Goal: Transaction & Acquisition: Purchase product/service

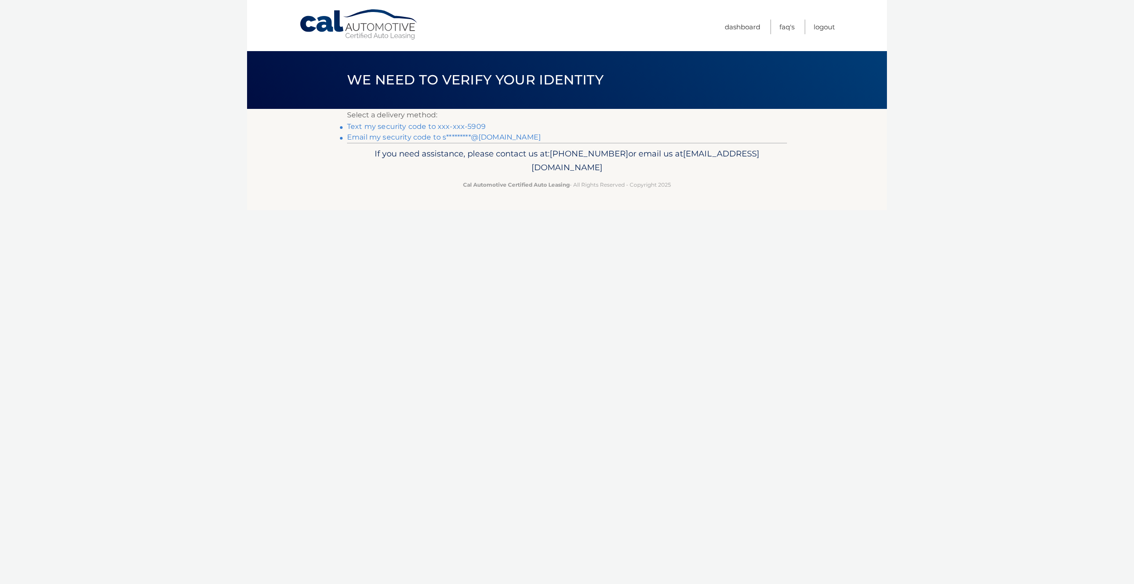
click at [416, 123] on link "Text my security code to xxx-xxx-5909" at bounding box center [416, 126] width 139 height 8
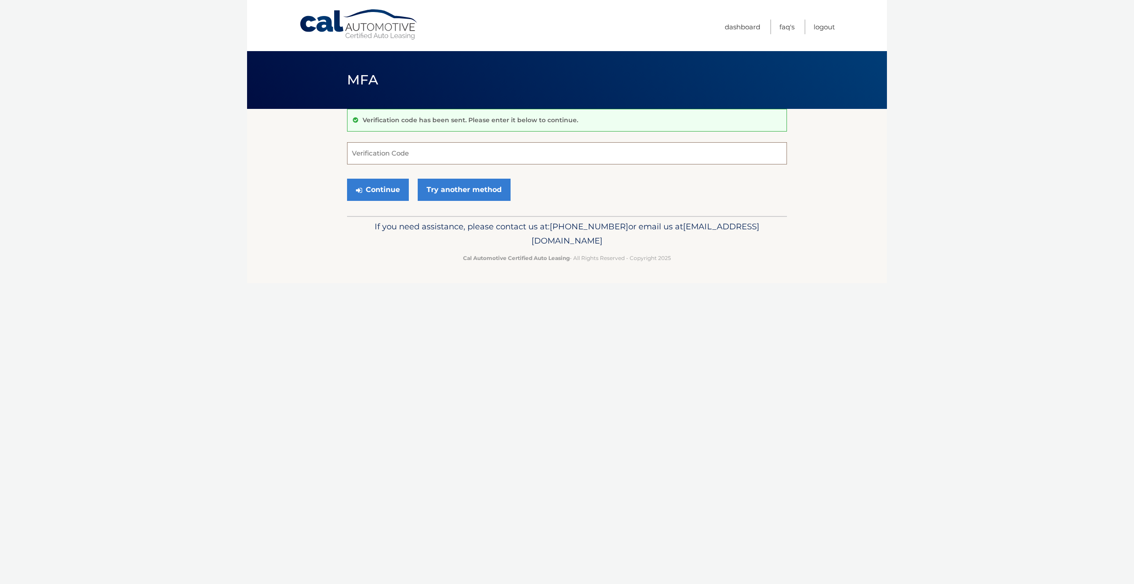
click at [403, 155] on input "Verification Code" at bounding box center [567, 153] width 440 height 22
type input "045967"
click at [347, 179] on button "Continue" at bounding box center [378, 190] width 62 height 22
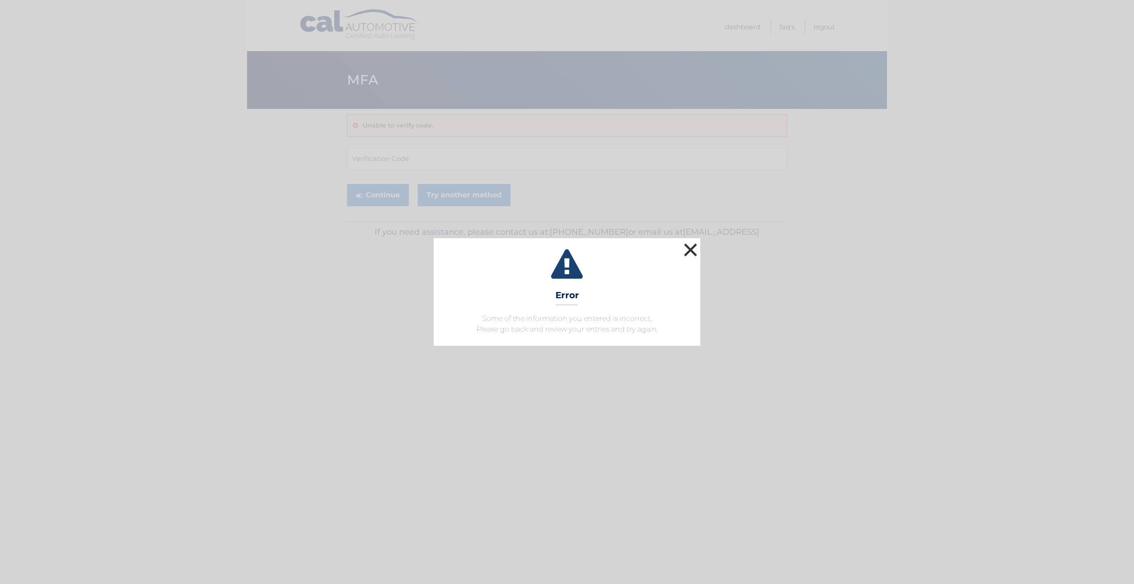
click at [694, 249] on button "×" at bounding box center [691, 250] width 18 height 18
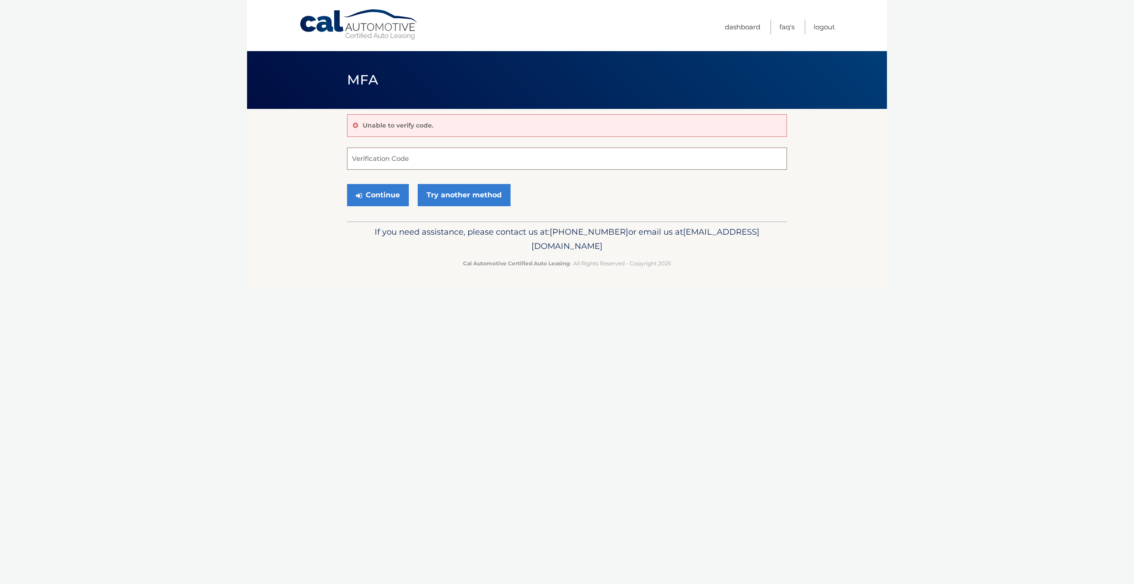
click at [407, 158] on input "Verification Code" at bounding box center [567, 159] width 440 height 22
type input "046957"
click at [388, 195] on button "Continue" at bounding box center [378, 195] width 62 height 22
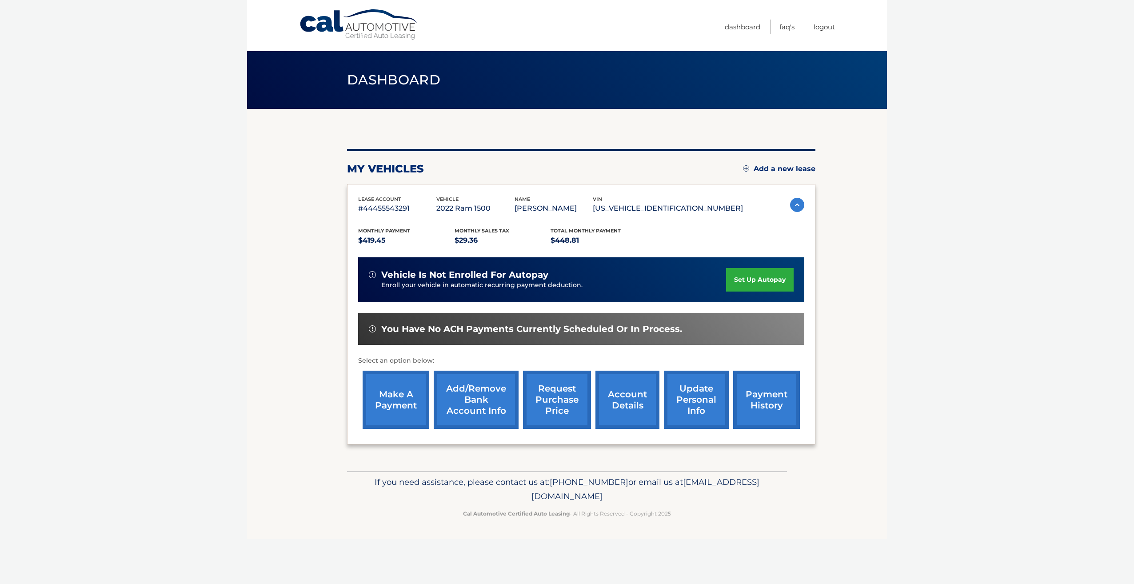
click at [397, 395] on link "make a payment" at bounding box center [396, 400] width 67 height 58
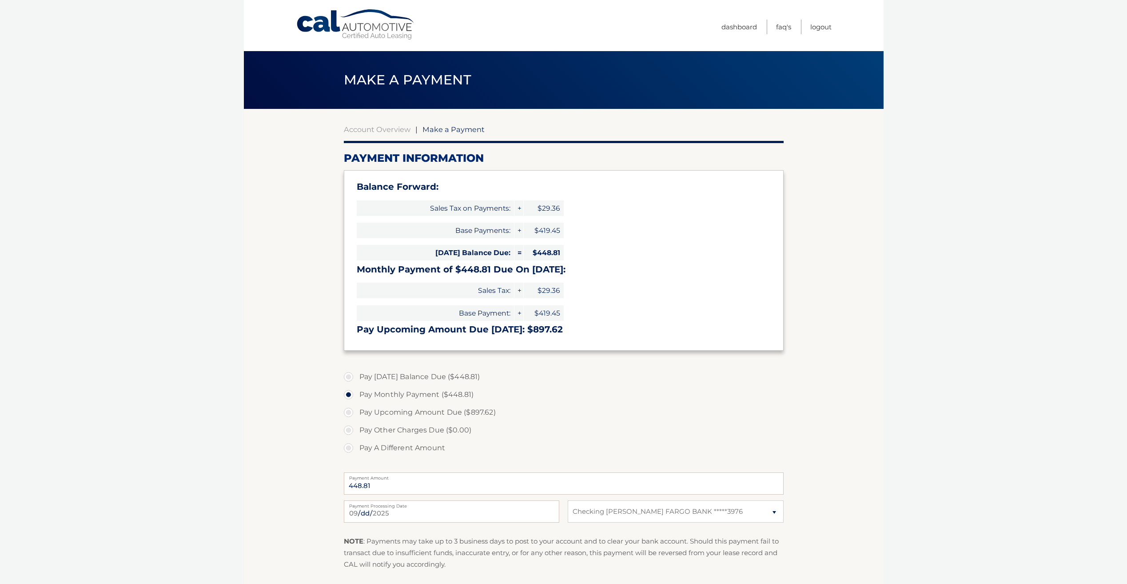
select select "MzFhOGI5MWUtNjk5MC00M2Q2LTg4N2EtMTM4MDVhY2NmY2I3"
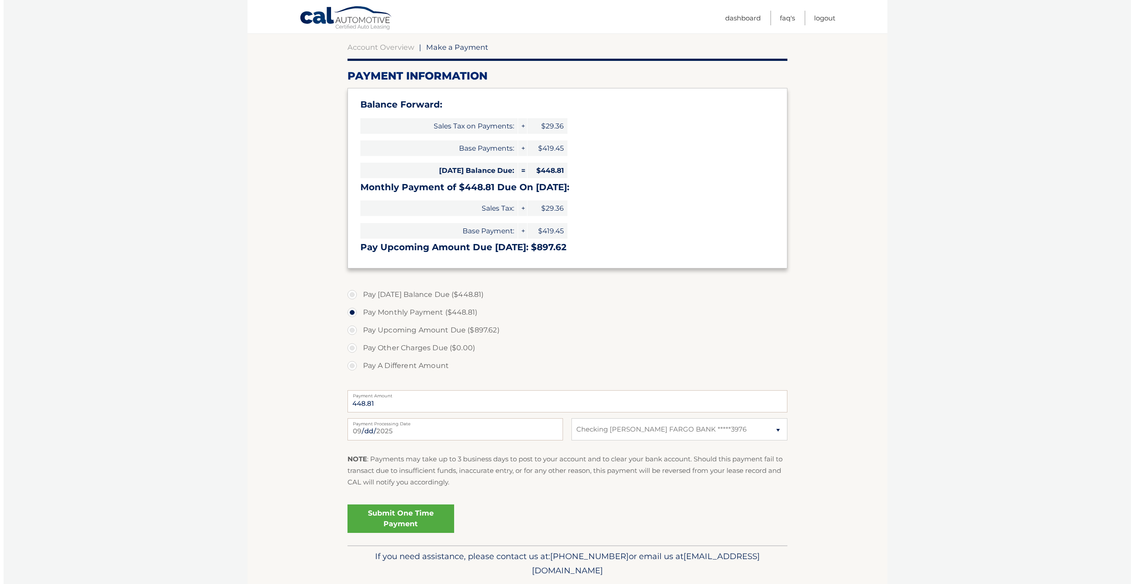
scroll to position [89, 0]
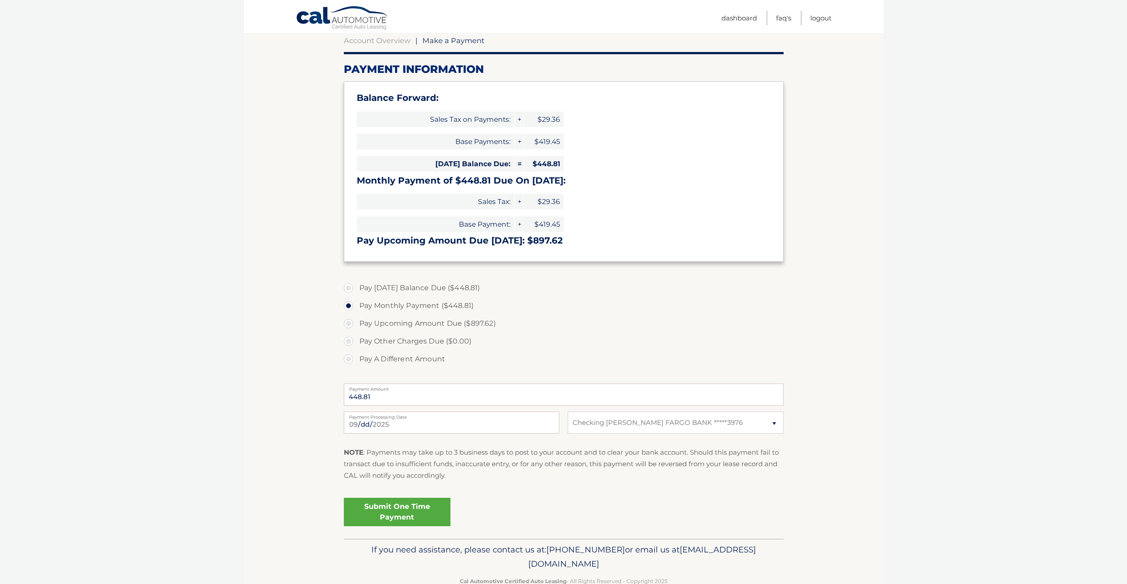
click at [409, 511] on link "Submit One Time Payment" at bounding box center [397, 512] width 107 height 28
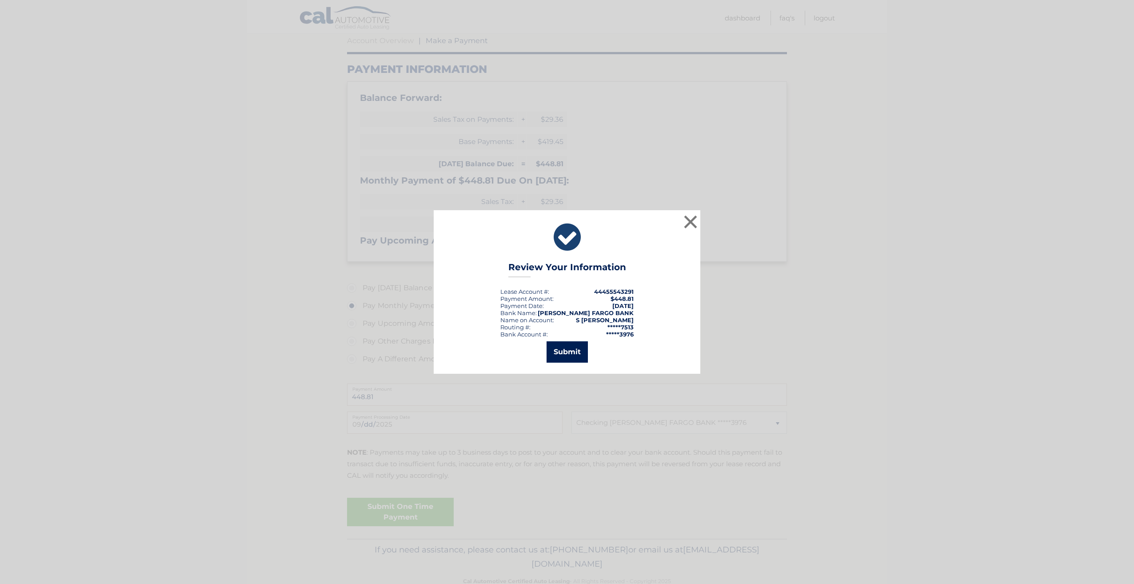
click at [571, 352] on button "Submit" at bounding box center [566, 351] width 41 height 21
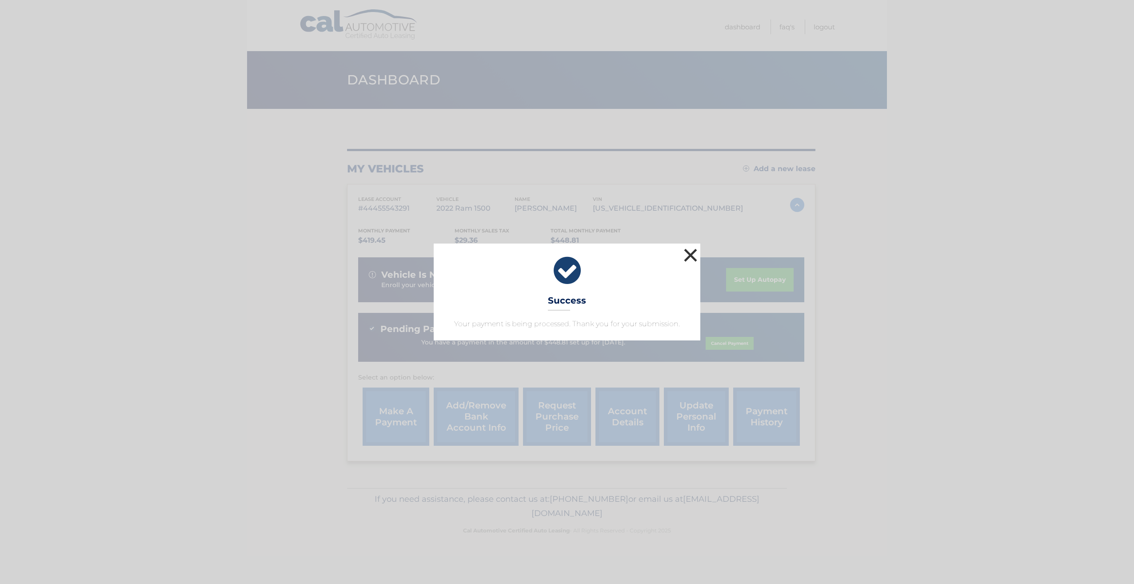
click at [691, 253] on button "×" at bounding box center [691, 255] width 18 height 18
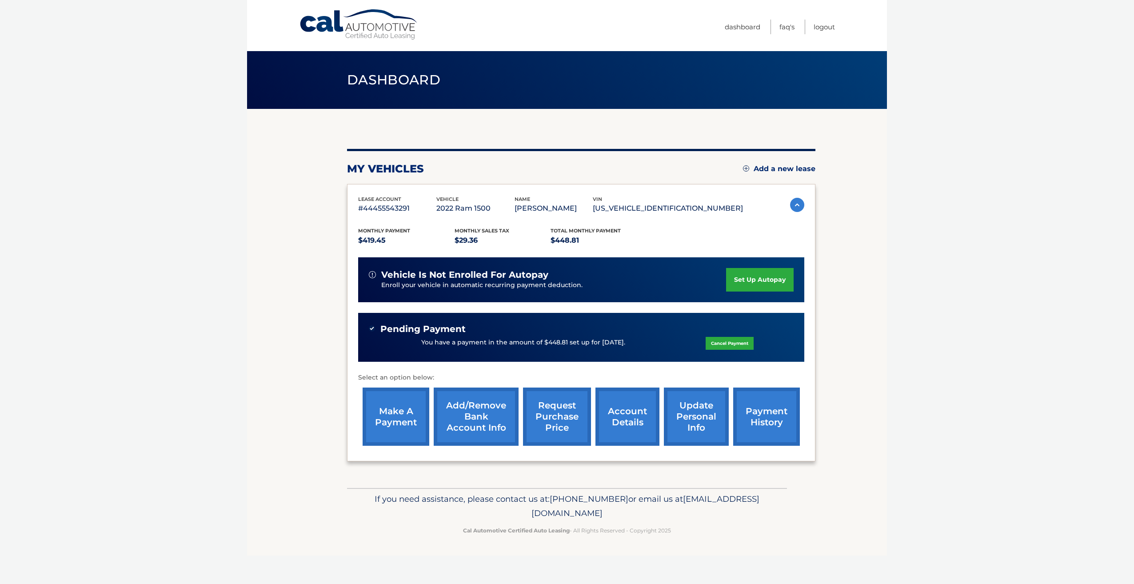
click at [762, 424] on link "payment history" at bounding box center [766, 416] width 67 height 58
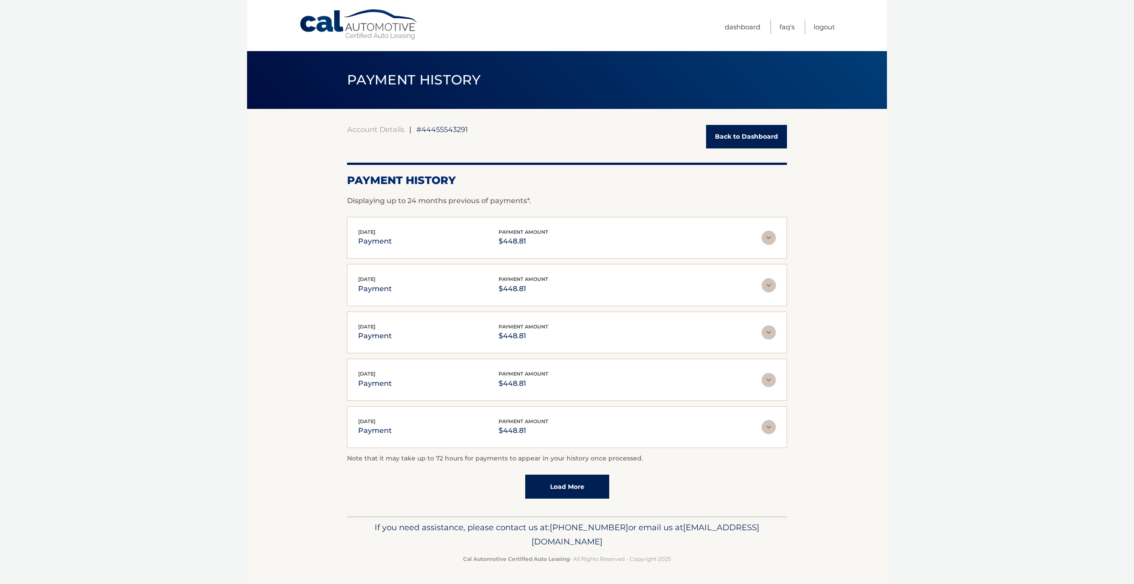
click at [735, 144] on link "Back to Dashboard" at bounding box center [746, 137] width 81 height 24
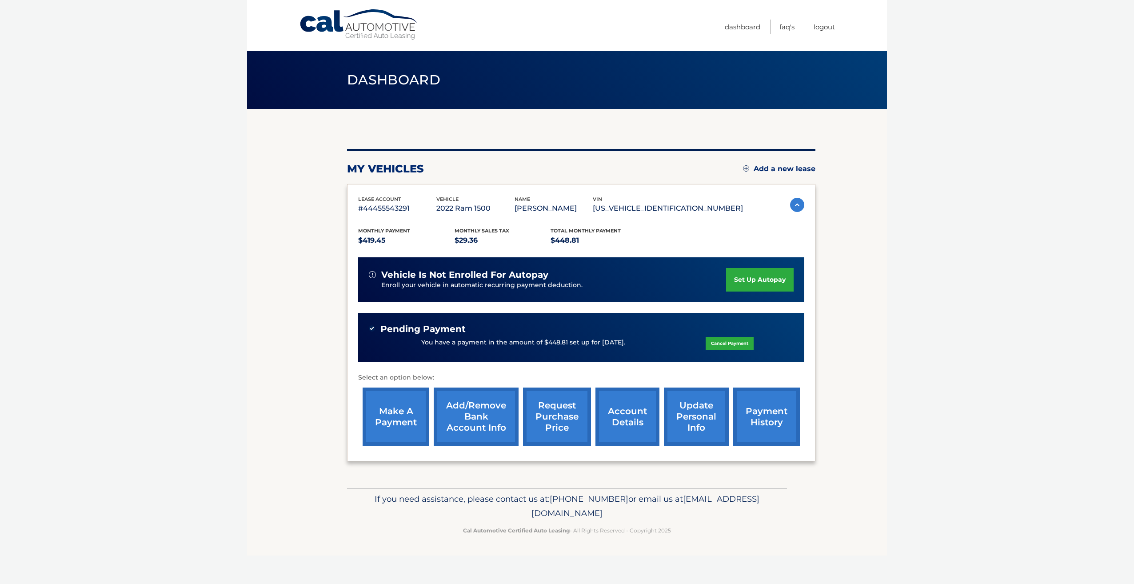
click at [630, 419] on link "account details" at bounding box center [627, 416] width 64 height 58
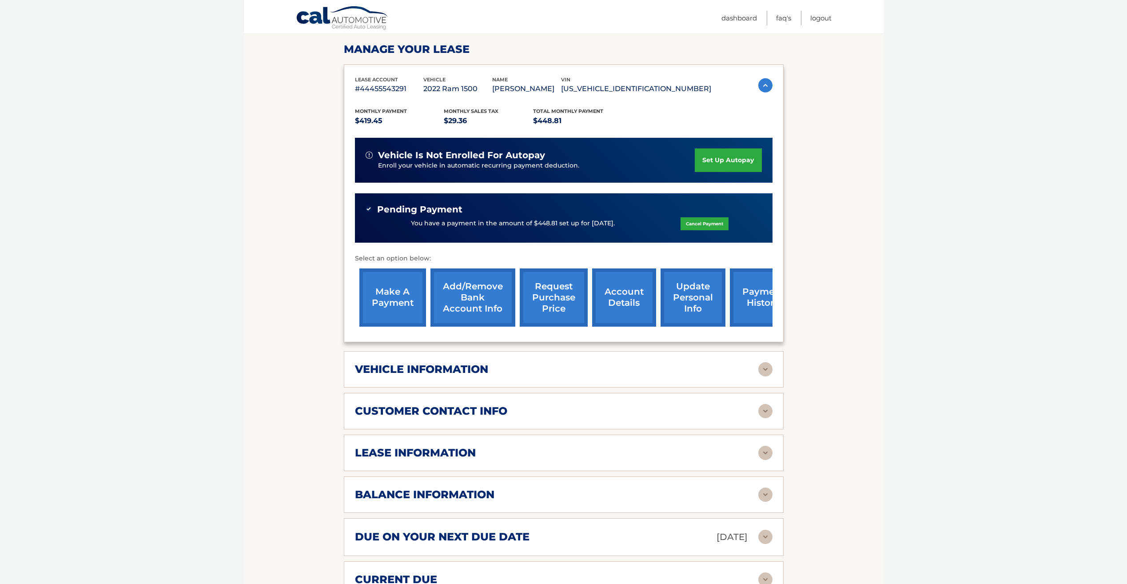
scroll to position [133, 0]
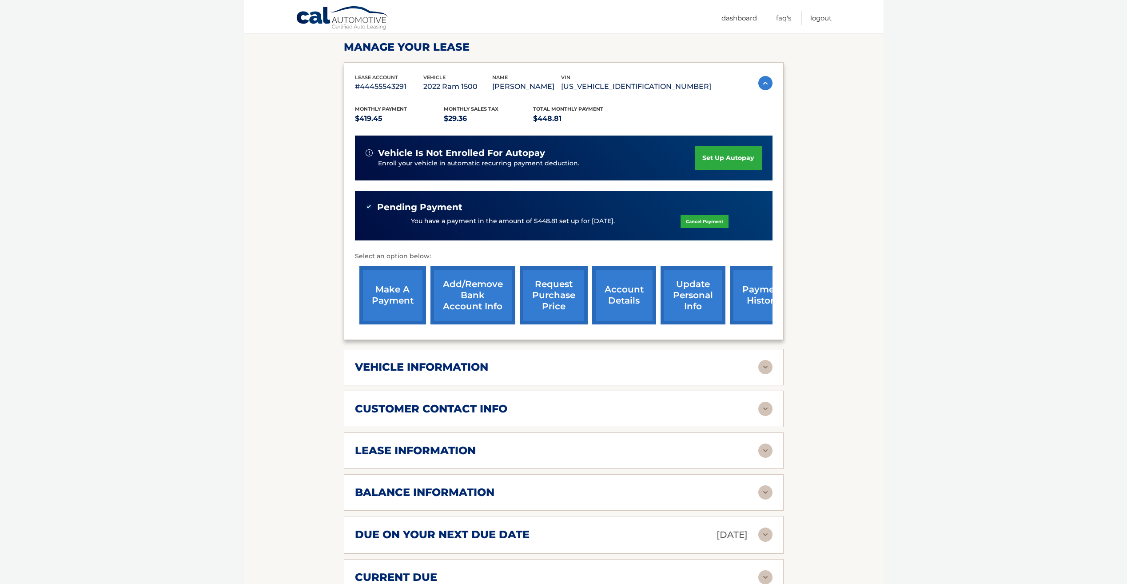
click at [760, 452] on img at bounding box center [765, 450] width 14 height 14
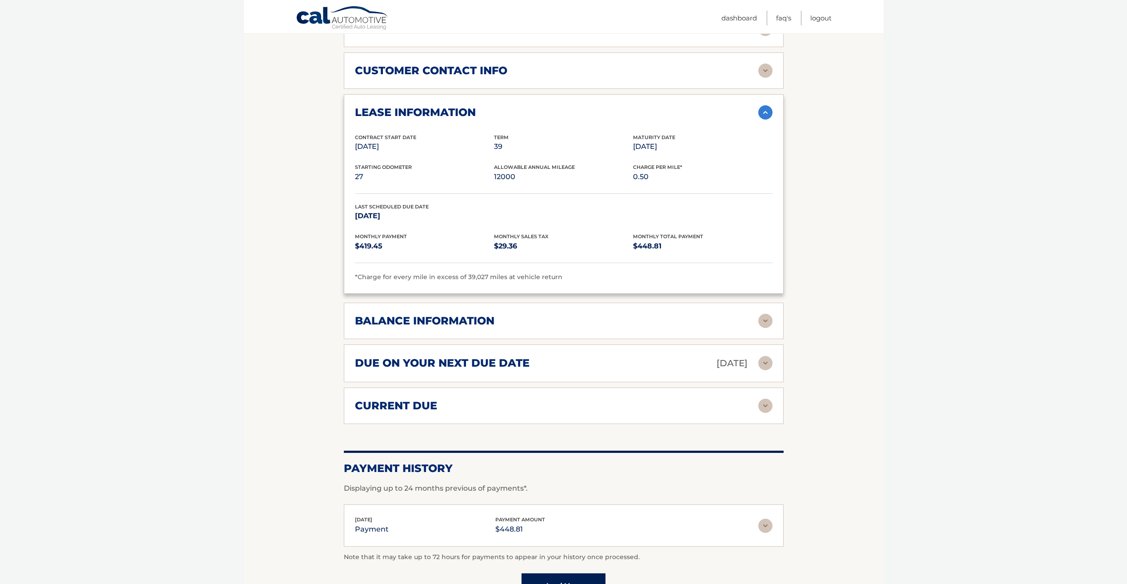
scroll to position [489, 0]
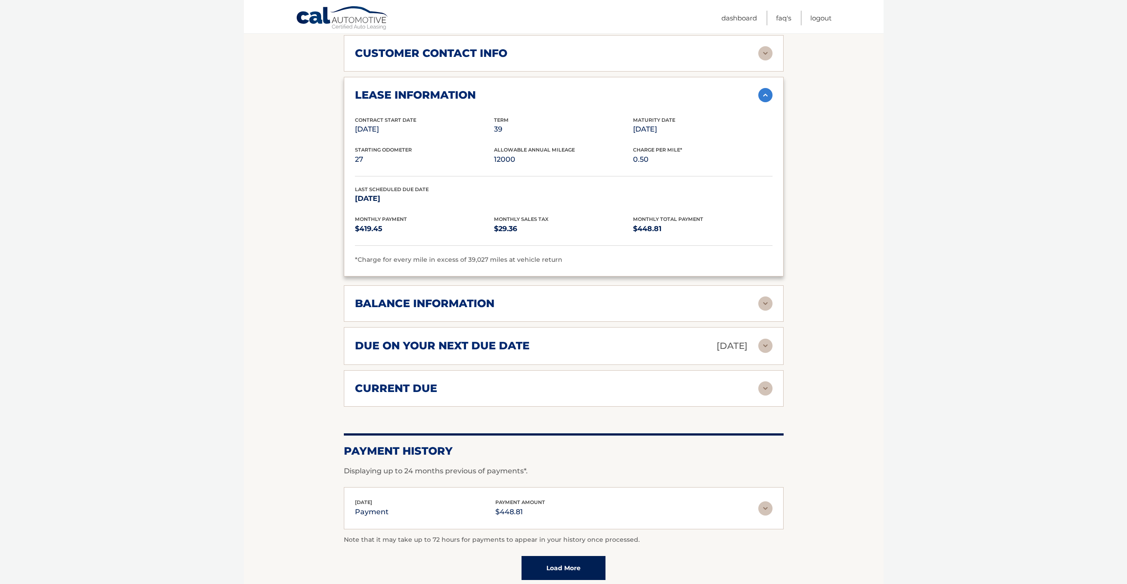
click at [763, 305] on img at bounding box center [765, 303] width 14 height 14
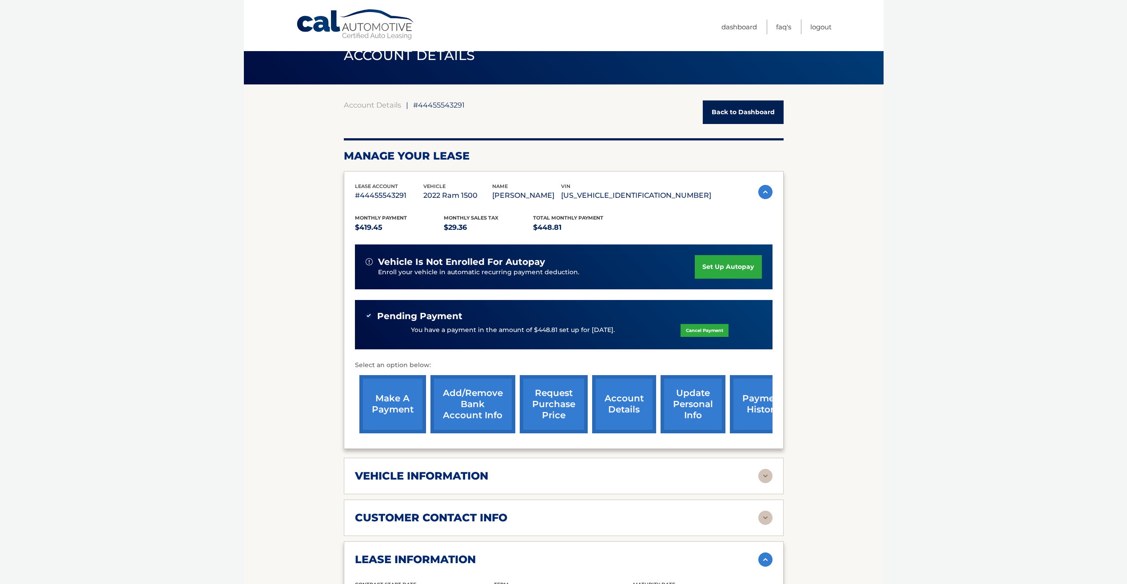
scroll to position [0, 0]
